Goal: Task Accomplishment & Management: Manage account settings

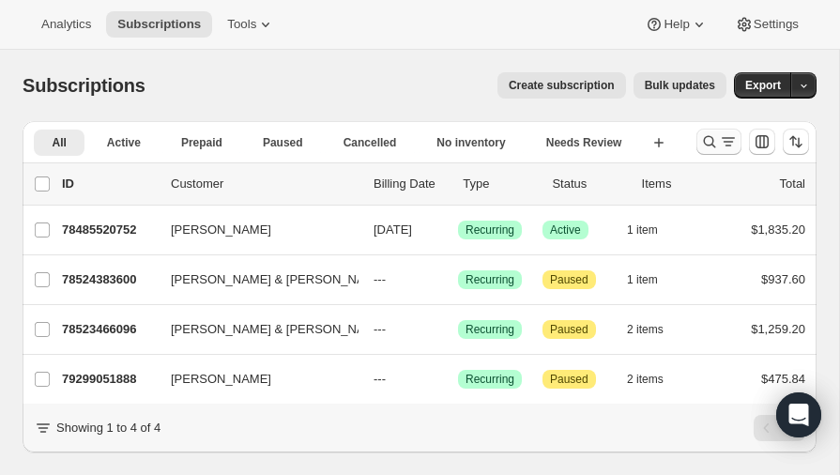
click at [711, 140] on icon "Search and filter results" at bounding box center [709, 141] width 19 height 19
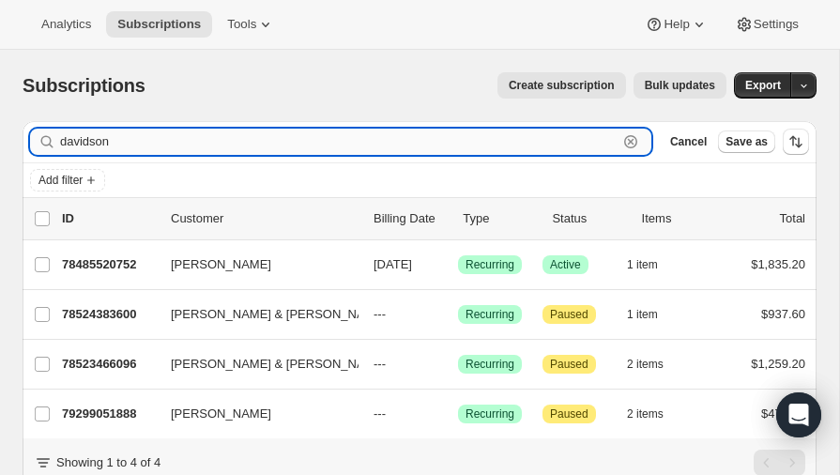
click at [273, 142] on input "davidson" at bounding box center [339, 142] width 558 height 26
type input "d"
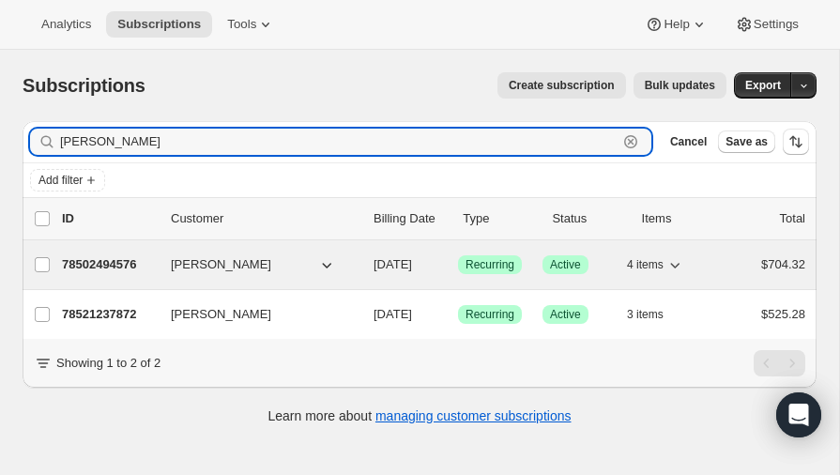
type input "[PERSON_NAME]"
click at [100, 259] on p "78502494576" at bounding box center [109, 264] width 94 height 19
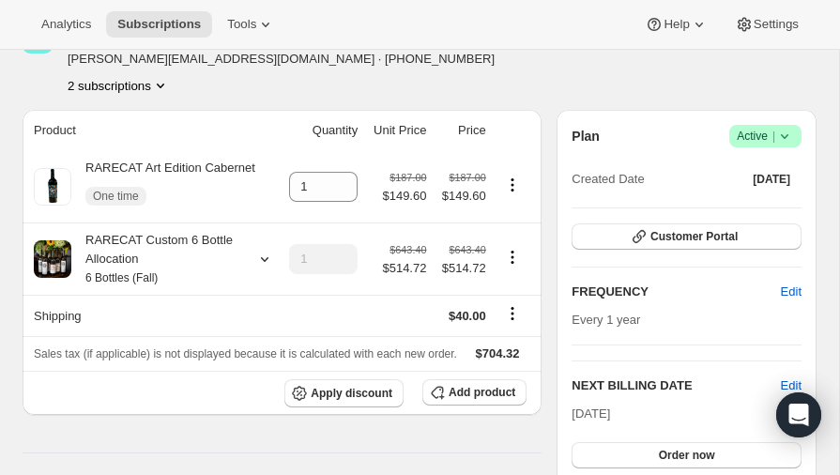
scroll to position [115, 0]
